Goal: Information Seeking & Learning: Learn about a topic

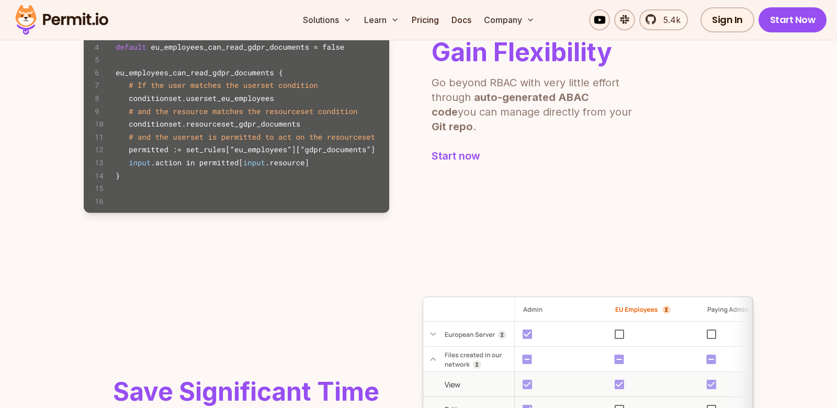
scroll to position [777, 0]
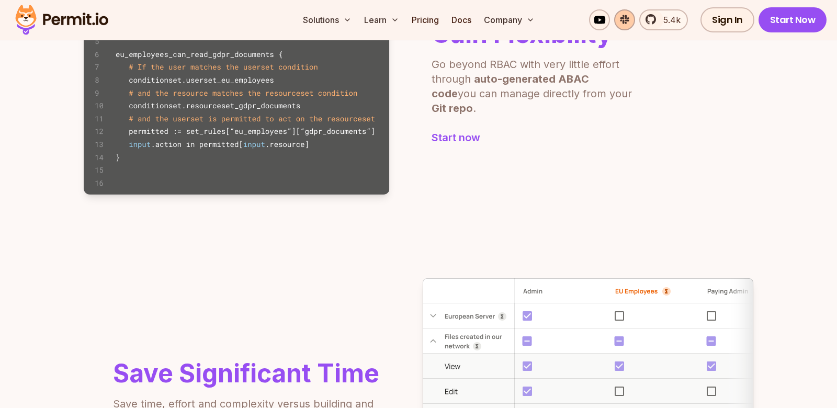
click at [624, 21] on link at bounding box center [624, 19] width 21 height 21
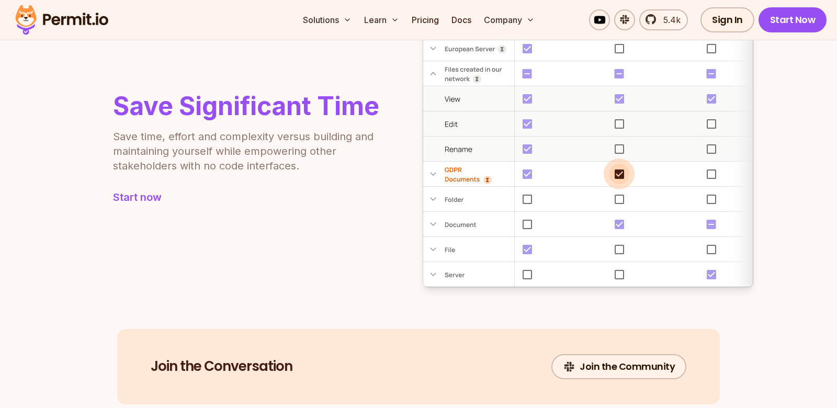
scroll to position [1051, 0]
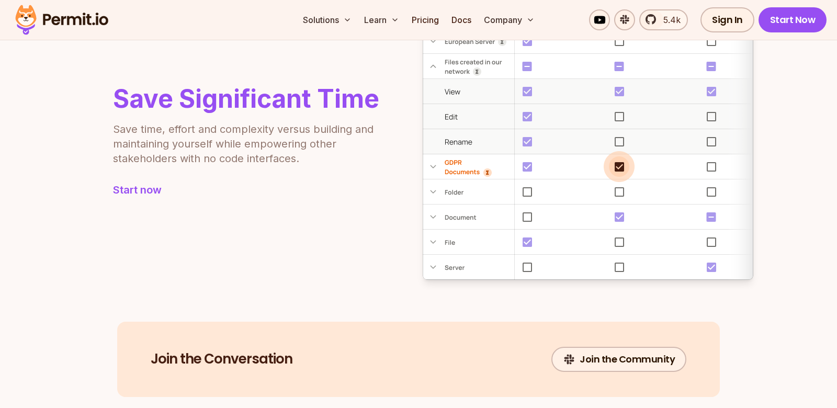
click at [501, 116] on img at bounding box center [588, 142] width 331 height 276
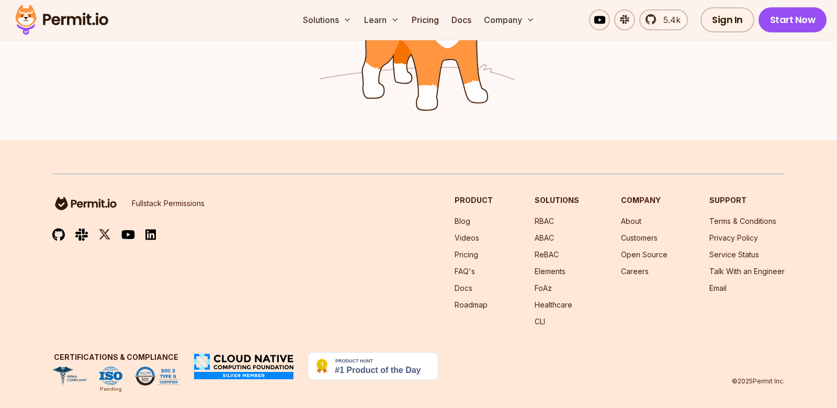
scroll to position [1784, 0]
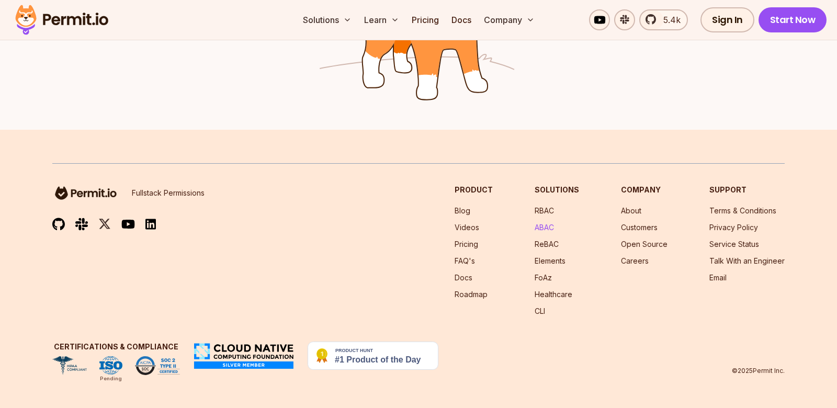
click at [550, 230] on link "ABAC" at bounding box center [544, 227] width 19 height 9
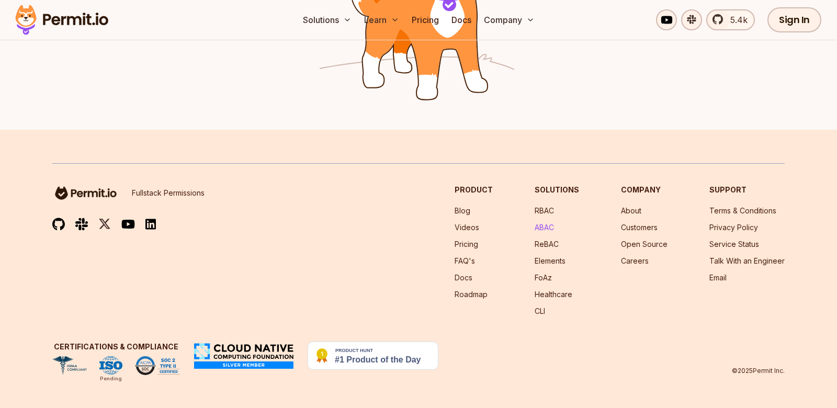
scroll to position [0, 0]
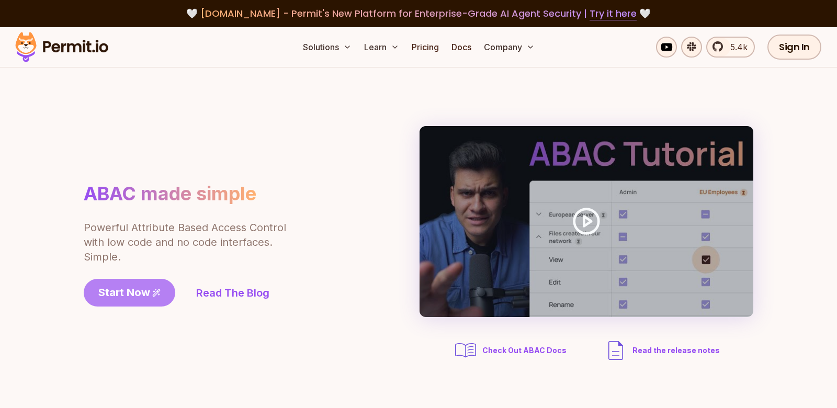
click at [148, 296] on span "Start Now" at bounding box center [124, 292] width 52 height 15
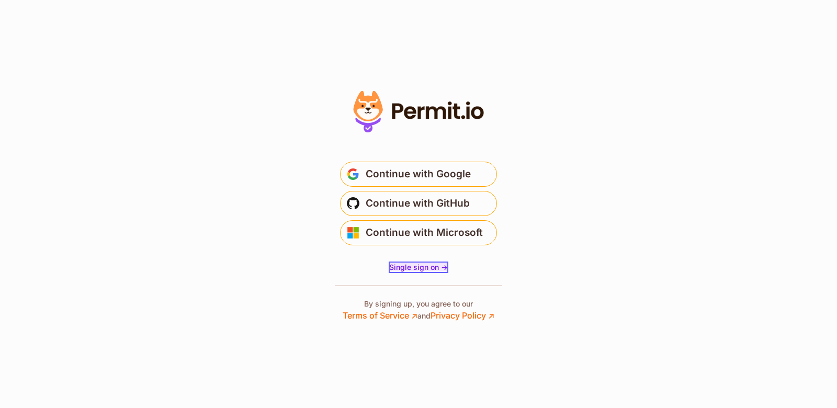
click at [435, 269] on span "Single sign on ->" at bounding box center [418, 267] width 59 height 9
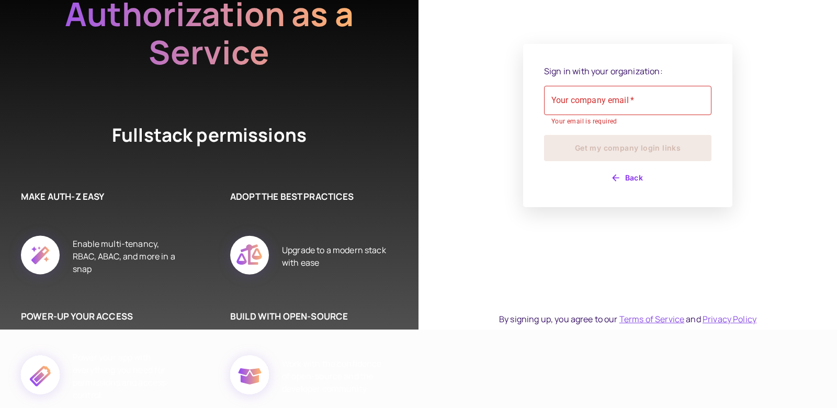
scroll to position [73, 0]
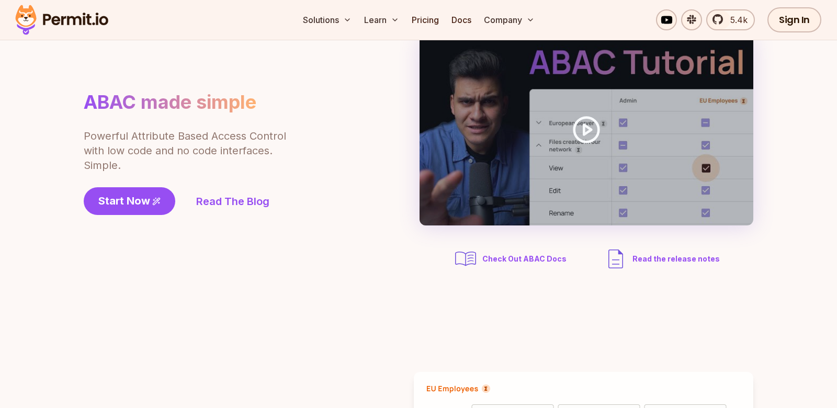
scroll to position [165, 0]
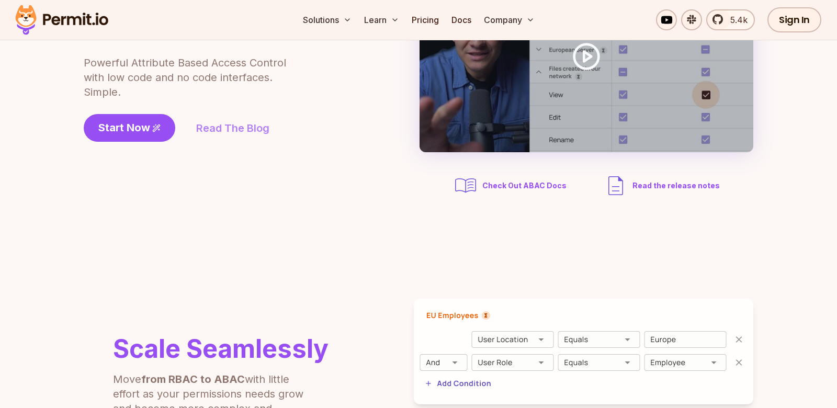
click at [253, 135] on link "Read The Blog" at bounding box center [232, 128] width 73 height 15
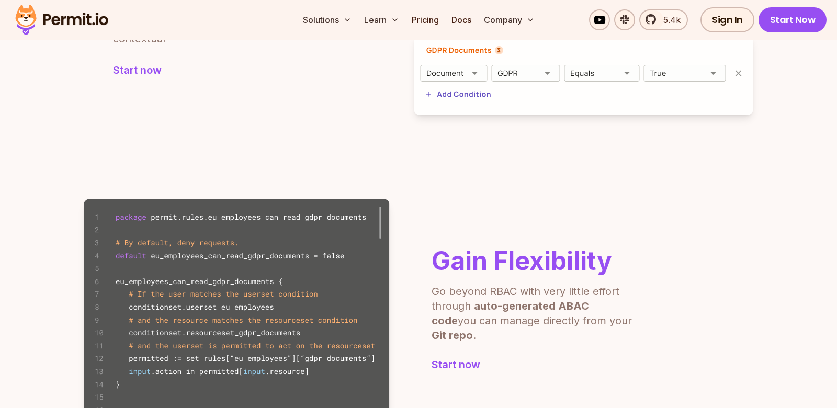
scroll to position [769, 0]
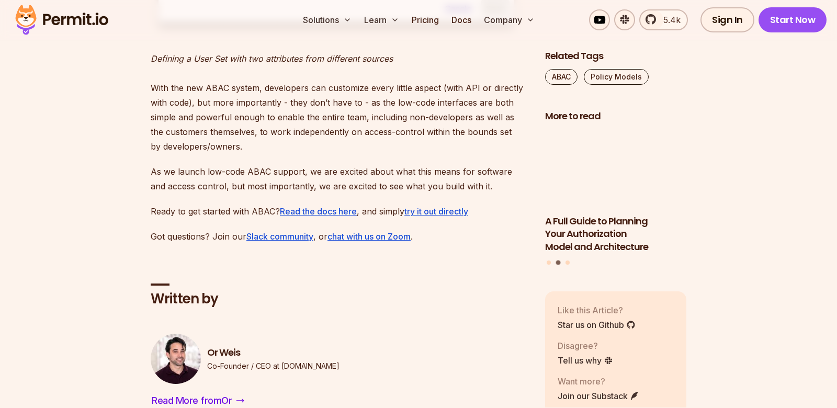
scroll to position [1813, 0]
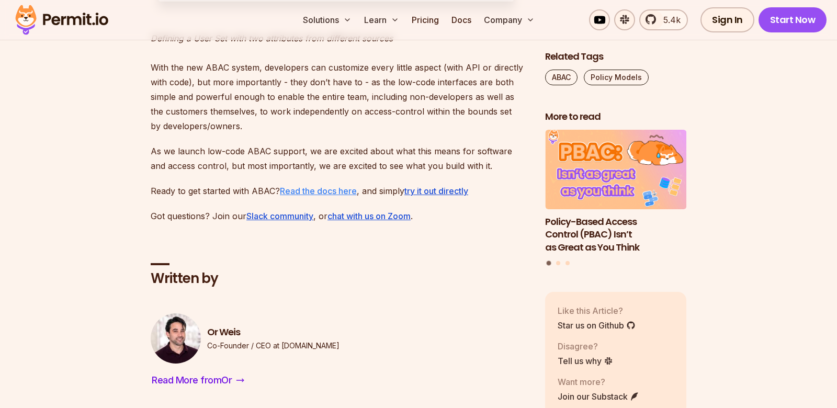
click at [325, 196] on u "Read the docs here" at bounding box center [318, 191] width 77 height 10
